Goal: Task Accomplishment & Management: Use online tool/utility

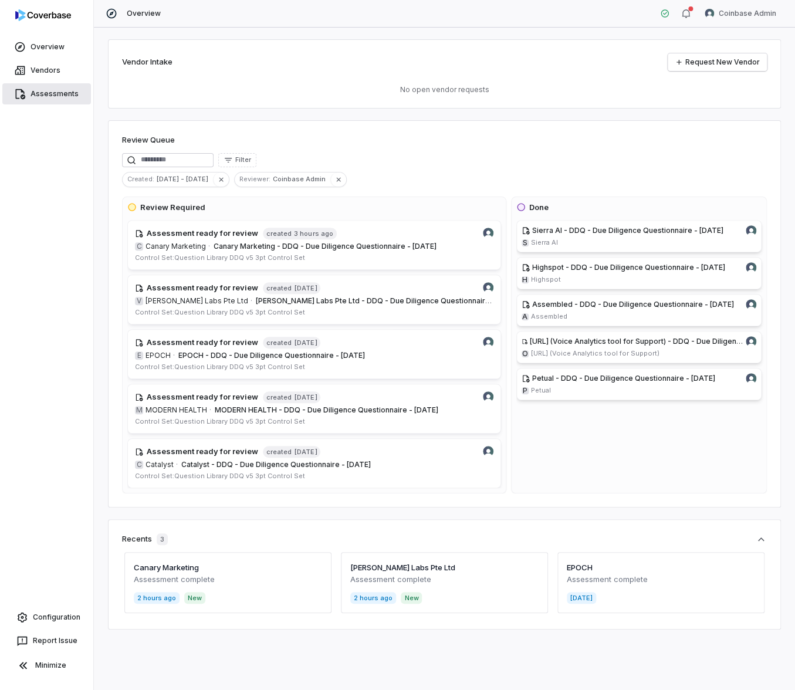
click at [65, 89] on span "Assessments" at bounding box center [55, 93] width 48 height 9
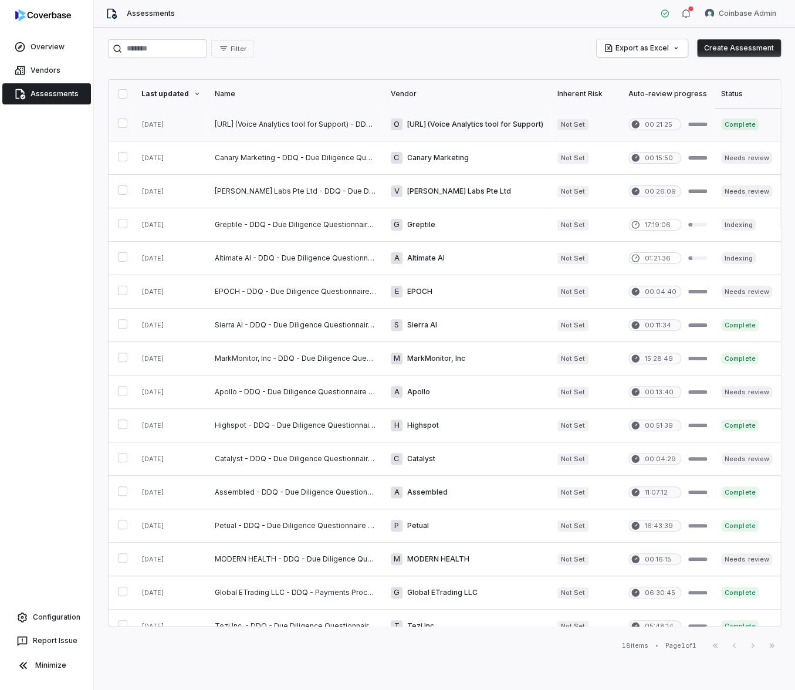
click at [242, 119] on link at bounding box center [296, 124] width 176 height 33
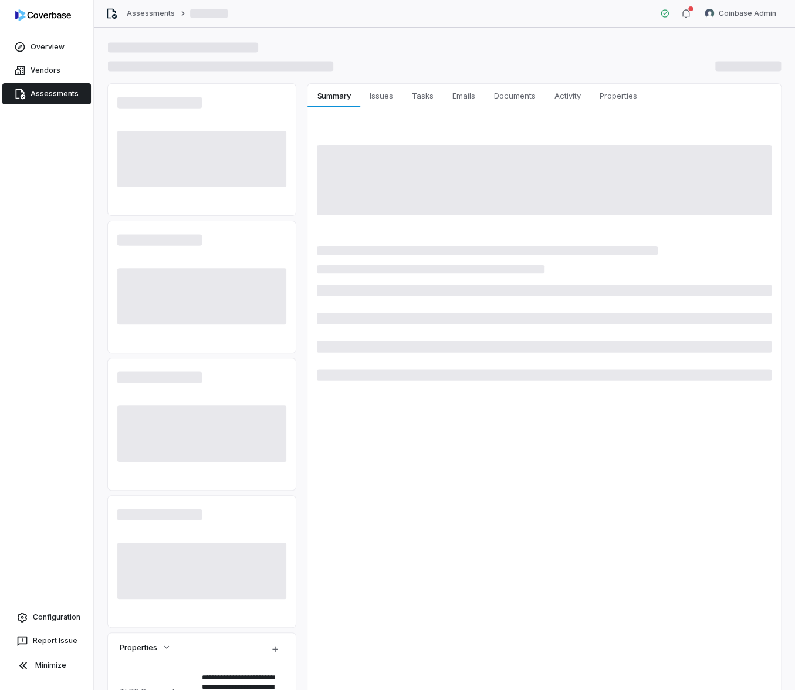
type textarea "*"
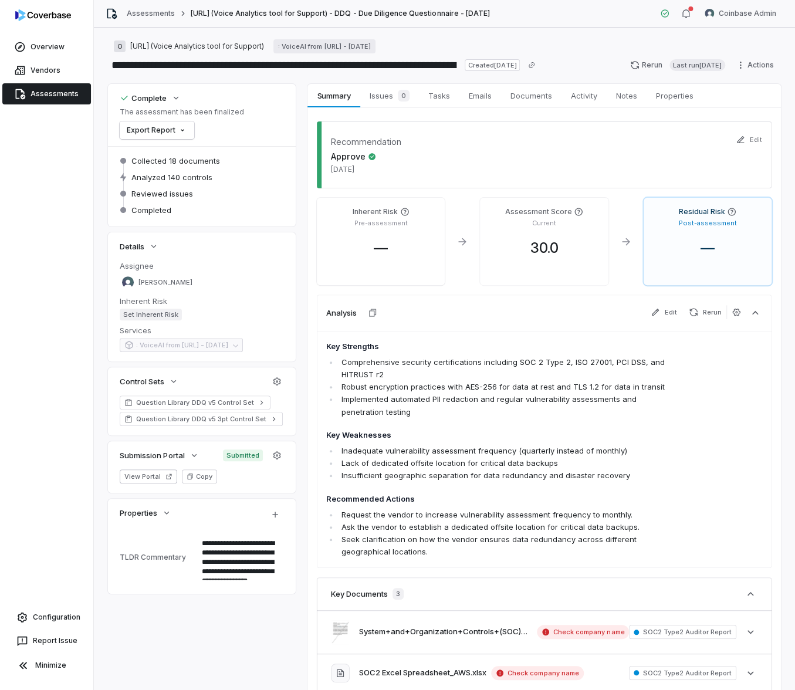
click at [310, 200] on div "Recommendation Approve [DATE] Edit Inherent Risk Pre-assessment — Assessment Sc…" at bounding box center [545, 442] width 474 height 670
click at [45, 96] on span "Assessments" at bounding box center [55, 93] width 48 height 9
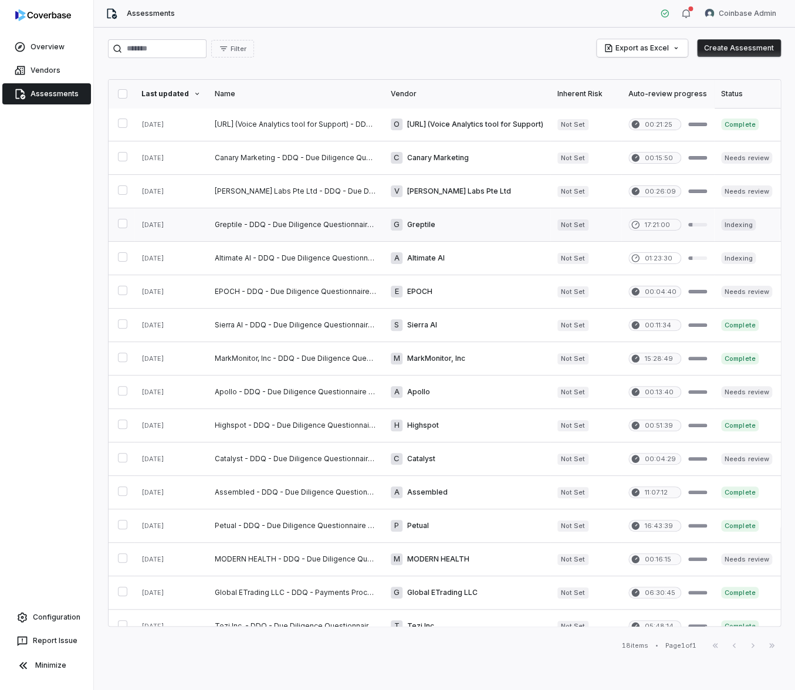
click at [296, 224] on link at bounding box center [296, 224] width 176 height 33
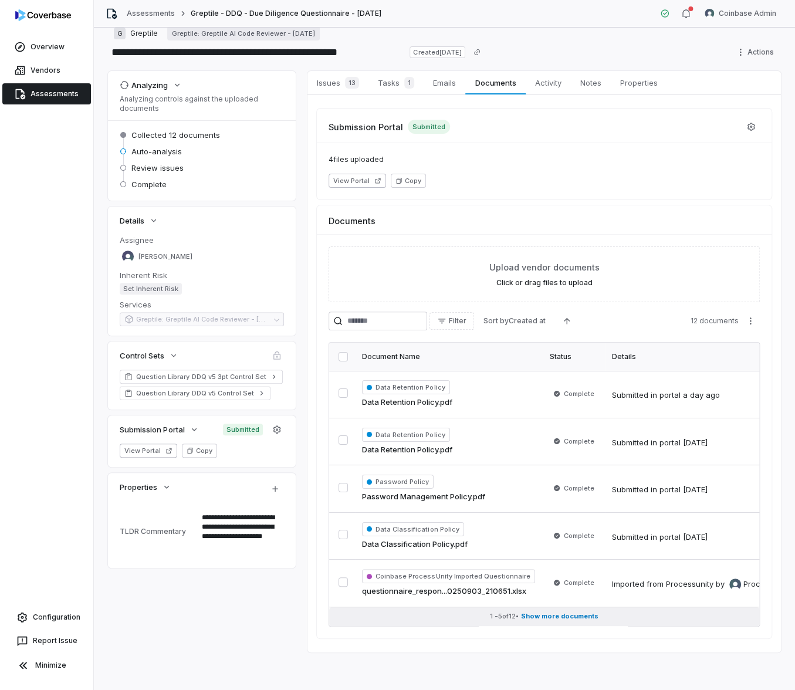
click at [568, 612] on span "Show more documents" at bounding box center [559, 616] width 77 height 9
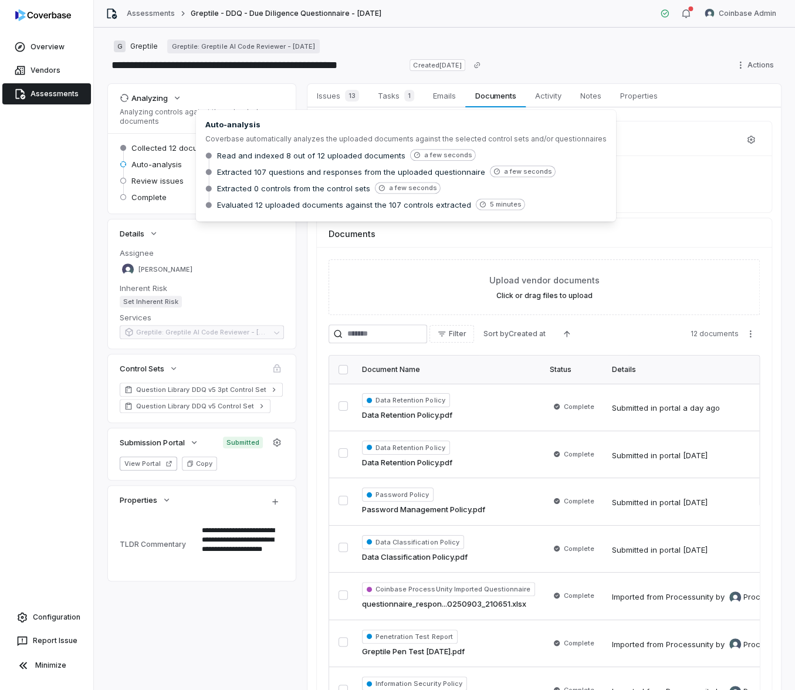
click at [147, 163] on span "Auto-analysis" at bounding box center [156, 164] width 50 height 11
click at [154, 164] on span "Auto-analysis" at bounding box center [156, 164] width 50 height 11
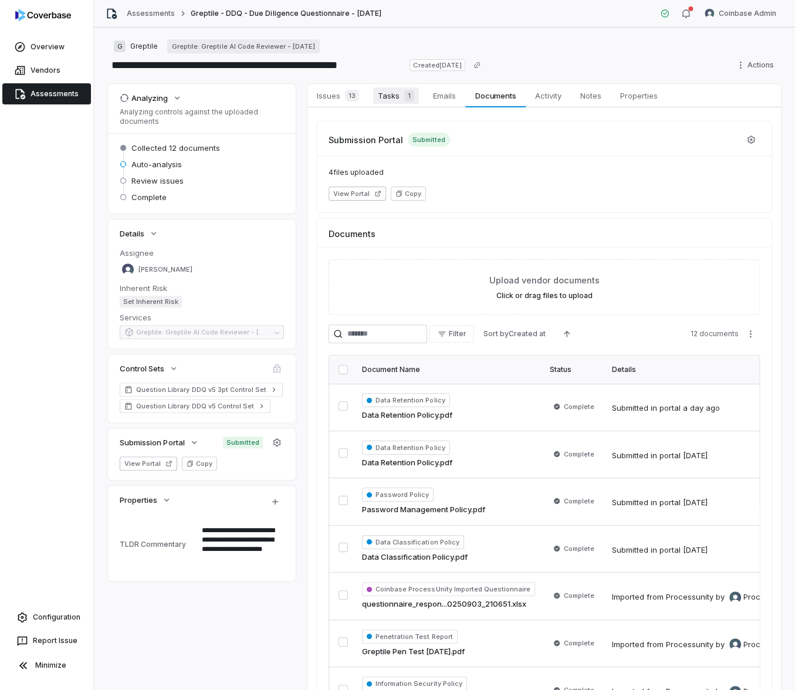
click at [397, 95] on span "Tasks 1" at bounding box center [396, 95] width 46 height 16
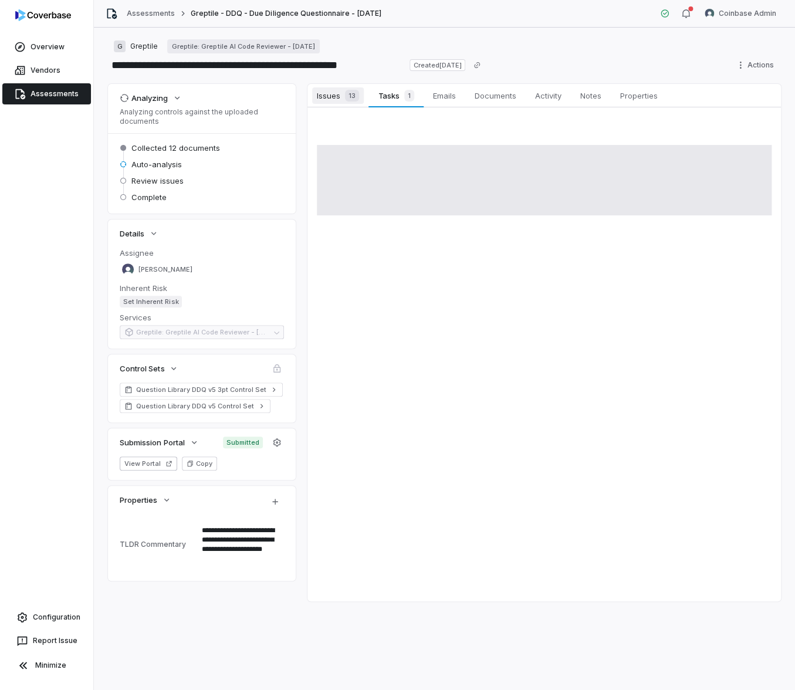
click at [342, 100] on div "13" at bounding box center [349, 96] width 19 height 12
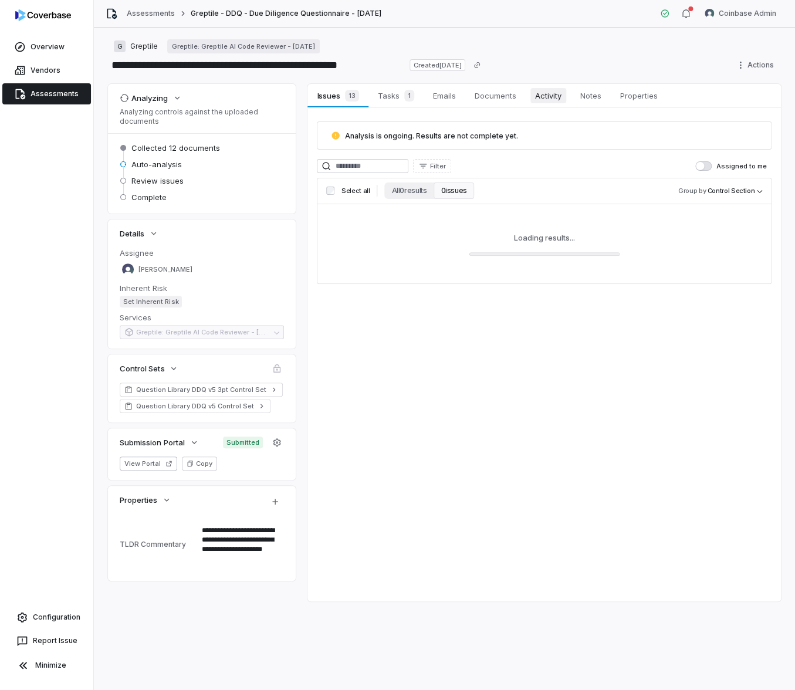
click at [558, 94] on span "Activity" at bounding box center [549, 95] width 36 height 15
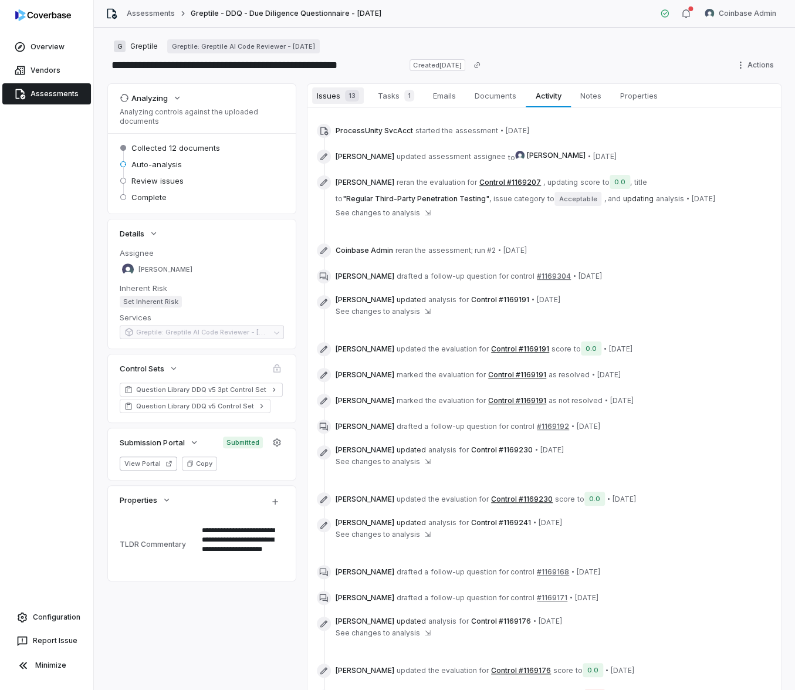
click at [330, 105] on link "Issues 13 Issues 13" at bounding box center [338, 95] width 61 height 23
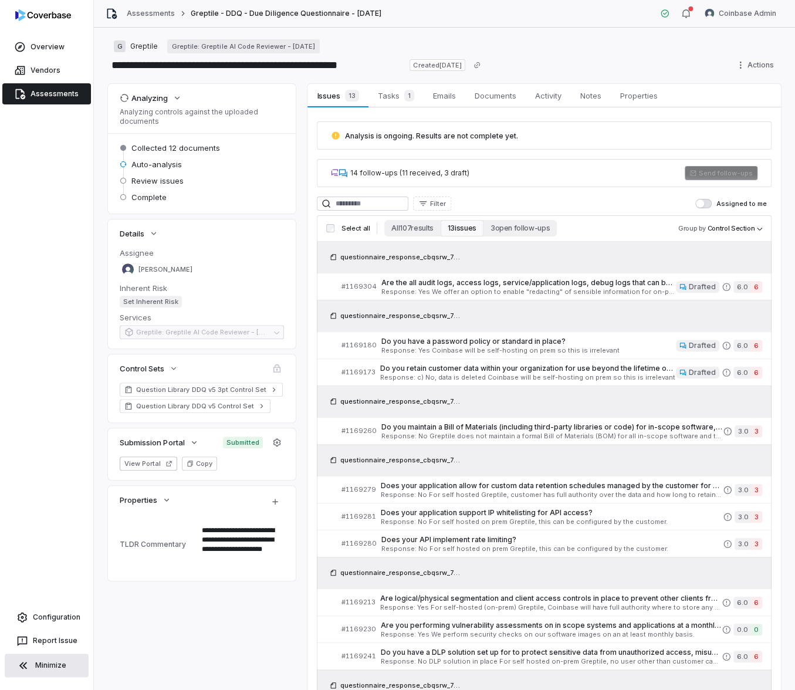
type textarea "*"
